Goal: Task Accomplishment & Management: Manage account settings

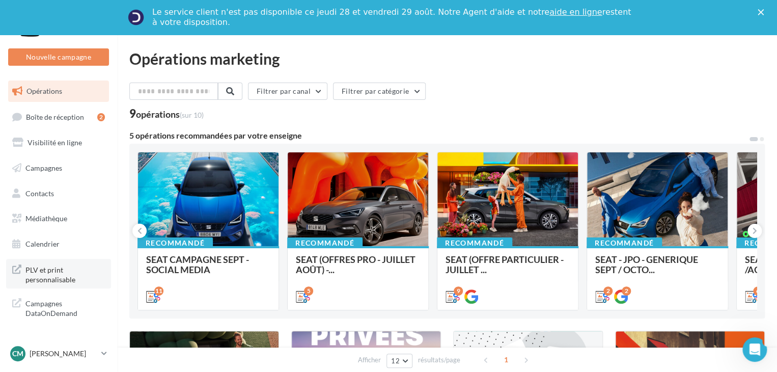
click at [54, 275] on span "PLV et print personnalisable" at bounding box center [64, 274] width 79 height 22
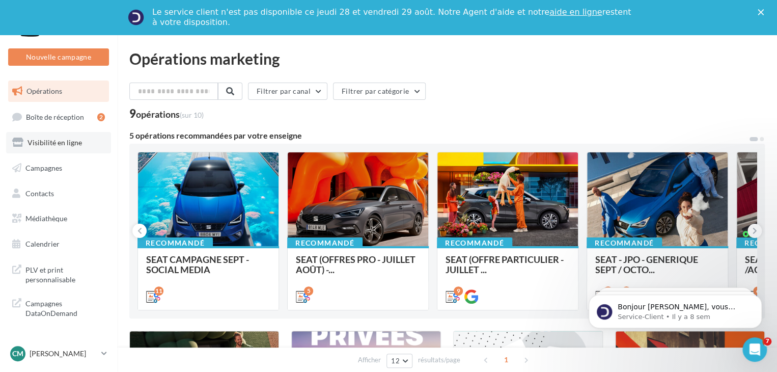
click at [53, 148] on link "Visibilité en ligne" at bounding box center [58, 142] width 105 height 21
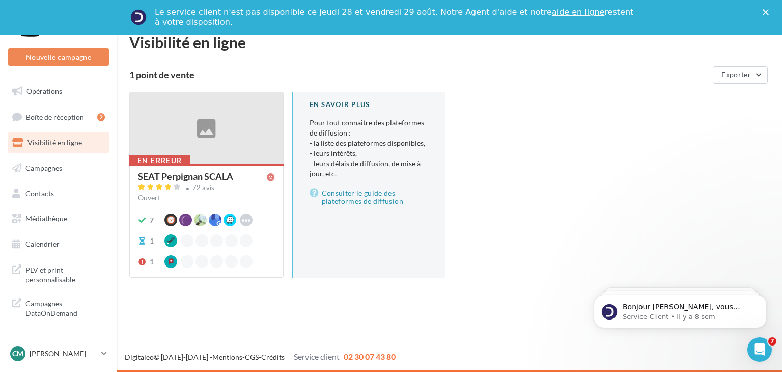
click at [200, 176] on div "SEAT Perpignan SCALA" at bounding box center [185, 176] width 95 height 9
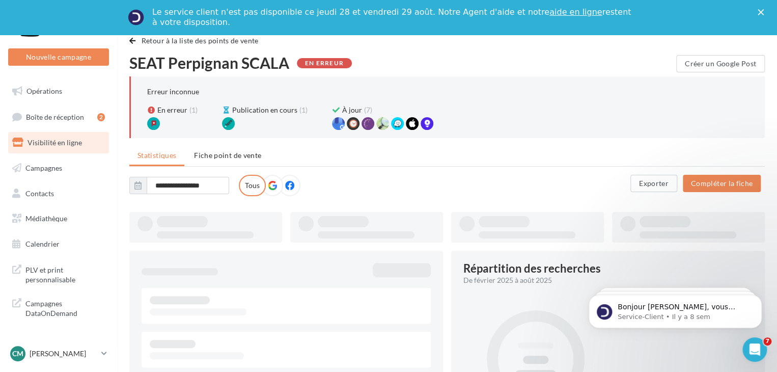
type input "**********"
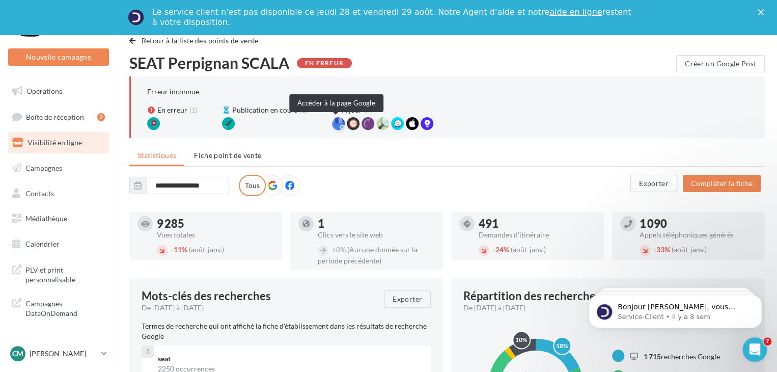
click at [337, 126] on div at bounding box center [338, 123] width 13 height 13
click at [105, 353] on icon at bounding box center [104, 353] width 6 height 9
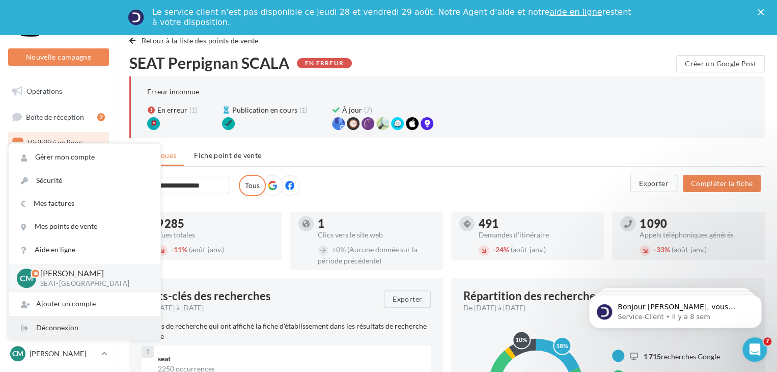
click at [60, 322] on div "Déconnexion" at bounding box center [85, 327] width 152 height 23
